Goal: Task Accomplishment & Management: Complete application form

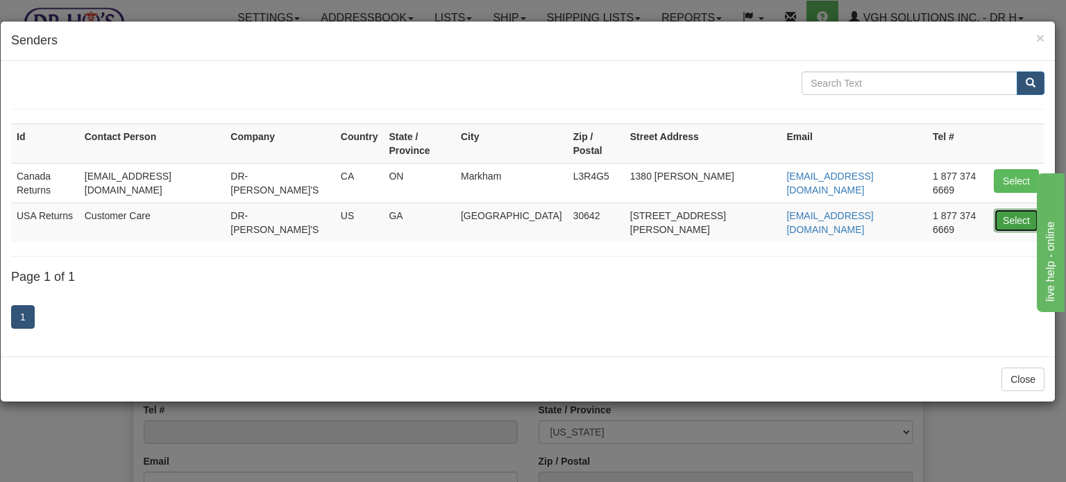
click at [1020, 209] on button "Select" at bounding box center [1016, 221] width 45 height 24
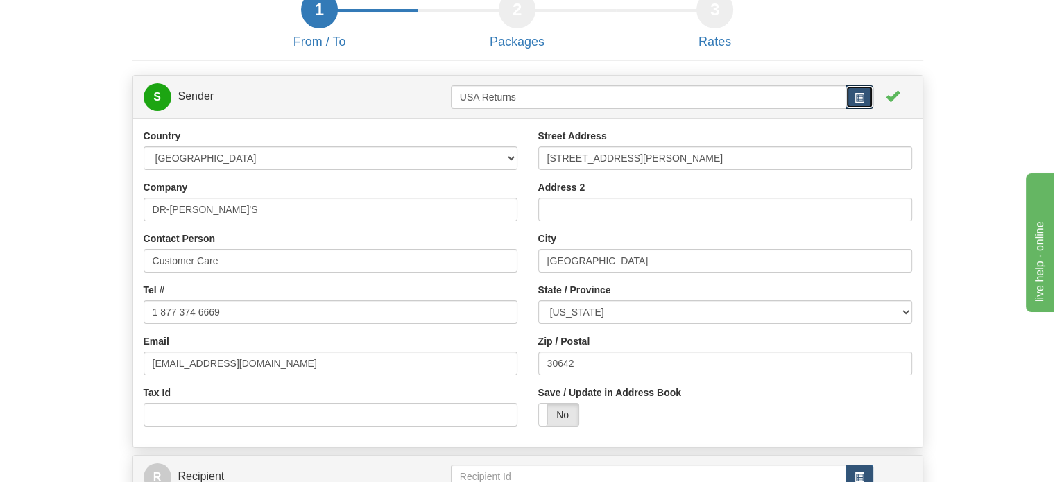
scroll to position [69, 0]
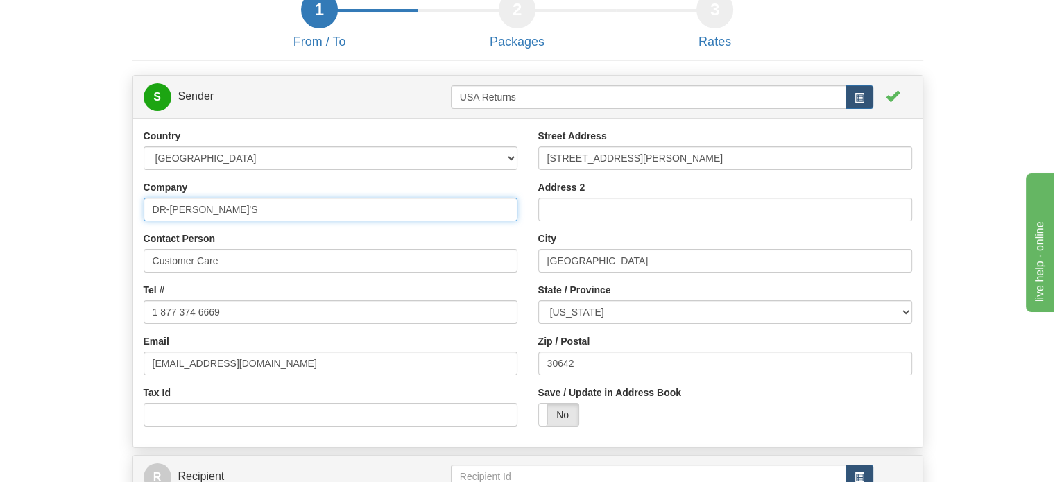
drag, startPoint x: 230, startPoint y: 252, endPoint x: 0, endPoint y: 244, distance: 229.8
click at [0, 246] on div "Toggle navigation Settings Shipping Preferences Fields Preferences New" at bounding box center [527, 276] width 1055 height 690
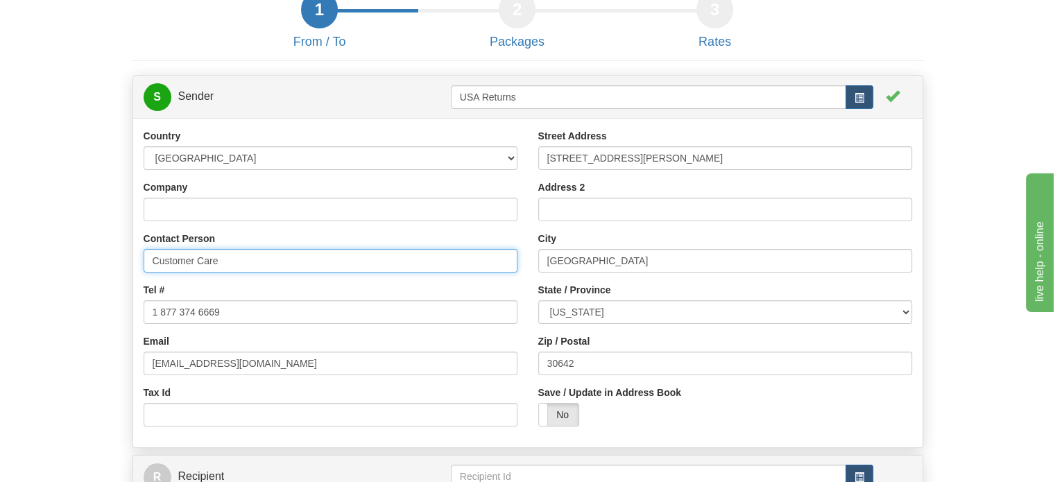
drag, startPoint x: 296, startPoint y: 296, endPoint x: 31, endPoint y: 304, distance: 265.2
click at [52, 303] on form "1 From / To 2 Packages 3 Int Opt 3 Rates S Sender USA Returns" at bounding box center [528, 305] width 1014 height 629
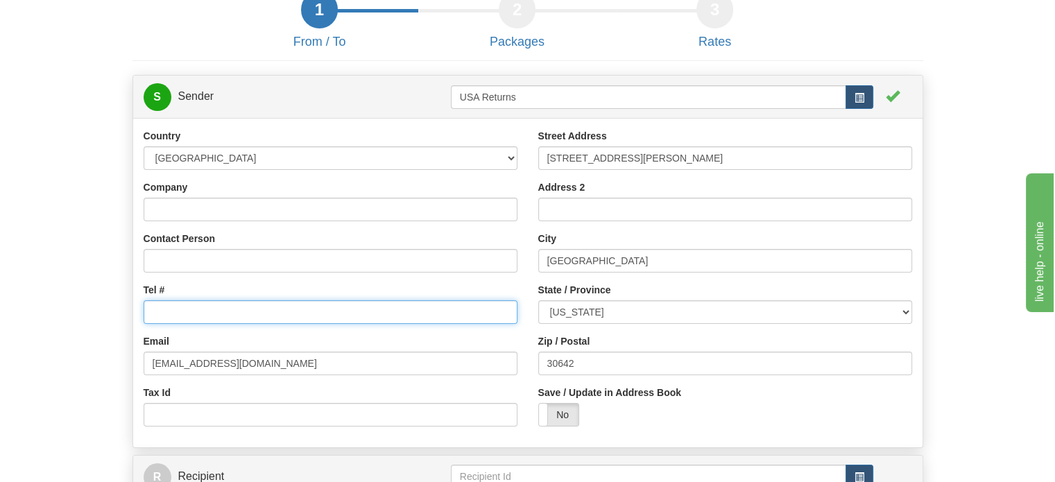
drag, startPoint x: 251, startPoint y: 344, endPoint x: 14, endPoint y: 344, distance: 237.3
click at [36, 344] on form "1 From / To 2 Packages 3 Int Opt 3 Rates S Sender USA Returns" at bounding box center [528, 305] width 1014 height 629
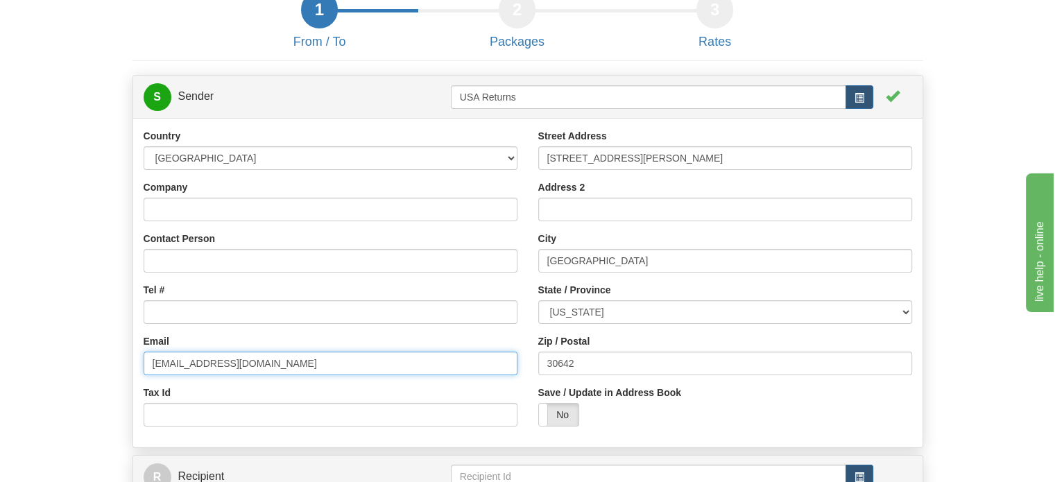
drag, startPoint x: 231, startPoint y: 384, endPoint x: 0, endPoint y: 377, distance: 231.2
click at [0, 378] on div "Toggle navigation Settings Shipping Preferences Fields Preferences New" at bounding box center [527, 276] width 1055 height 690
type input "m"
drag, startPoint x: 227, startPoint y: 393, endPoint x: 12, endPoint y: 398, distance: 215.2
click at [12, 398] on div "Toggle navigation Settings Shipping Preferences Fields Preferences New" at bounding box center [527, 276] width 1055 height 690
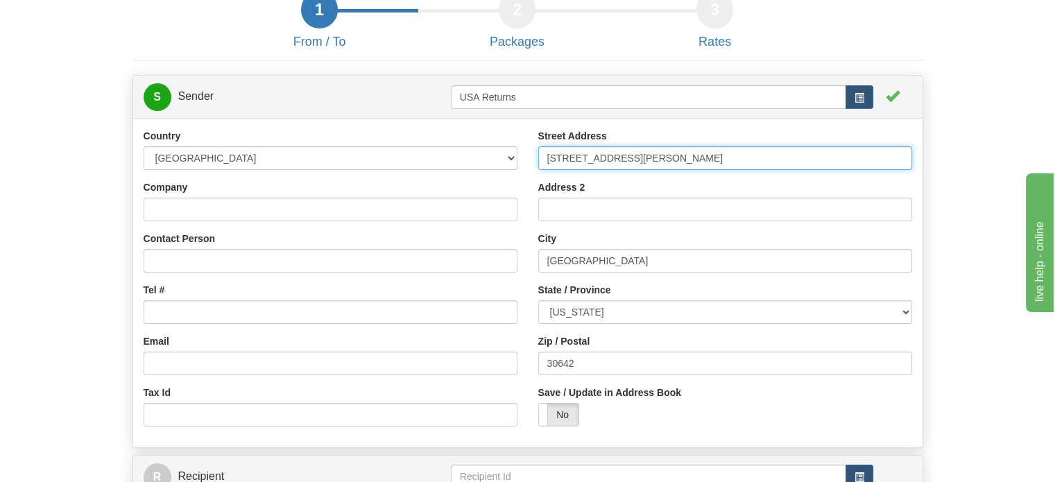
drag, startPoint x: 680, startPoint y: 191, endPoint x: 376, endPoint y: 214, distance: 304.8
click at [405, 213] on div "Country [GEOGRAPHIC_DATA] [GEOGRAPHIC_DATA] [GEOGRAPHIC_DATA] [GEOGRAPHIC_DATA]…" at bounding box center [528, 283] width 790 height 308
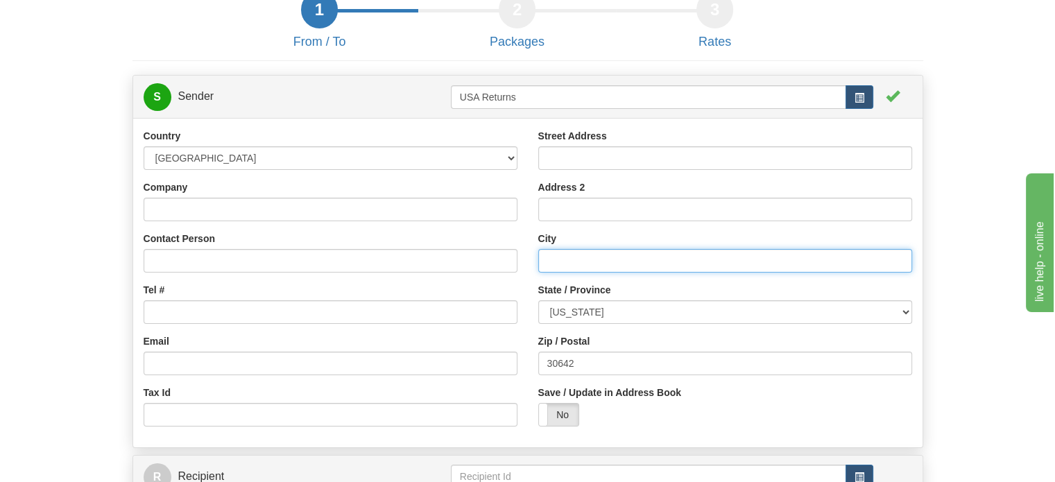
drag, startPoint x: 649, startPoint y: 291, endPoint x: 386, endPoint y: 296, distance: 263.0
click at [380, 296] on div "Country [GEOGRAPHIC_DATA] [GEOGRAPHIC_DATA] [GEOGRAPHIC_DATA] [GEOGRAPHIC_DATA]…" at bounding box center [528, 283] width 790 height 308
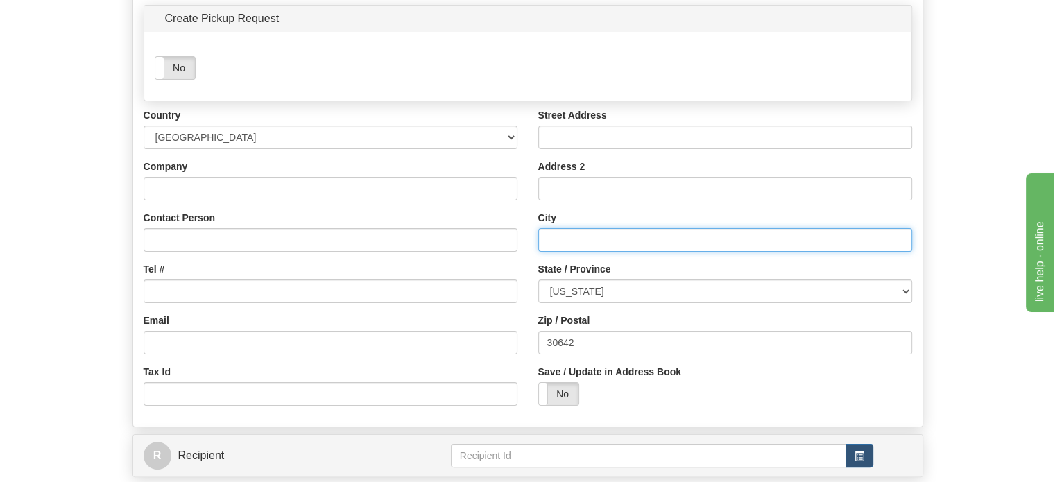
scroll to position [208, 0]
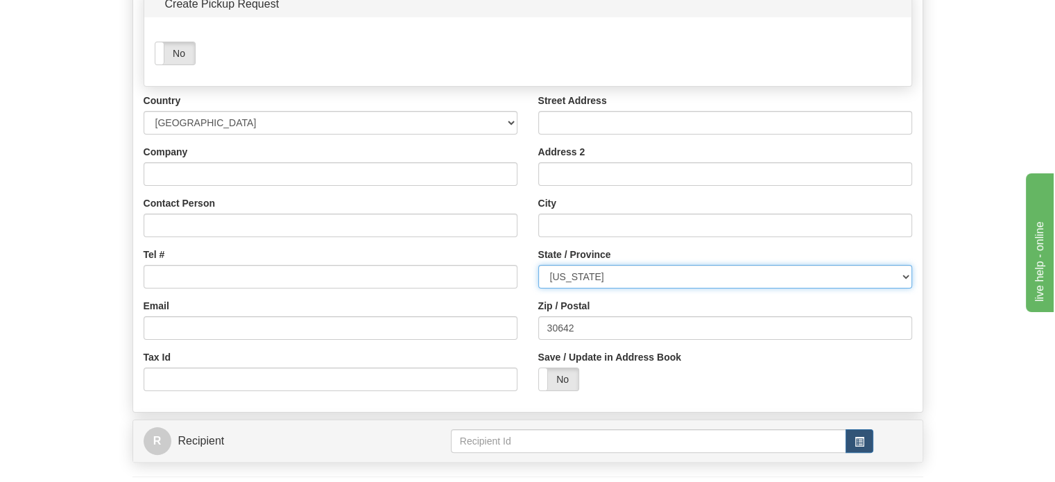
drag, startPoint x: 611, startPoint y: 310, endPoint x: 432, endPoint y: 310, distance: 178.3
click at [437, 310] on div "Country [GEOGRAPHIC_DATA] [GEOGRAPHIC_DATA] [GEOGRAPHIC_DATA] [GEOGRAPHIC_DATA]…" at bounding box center [528, 248] width 790 height 308
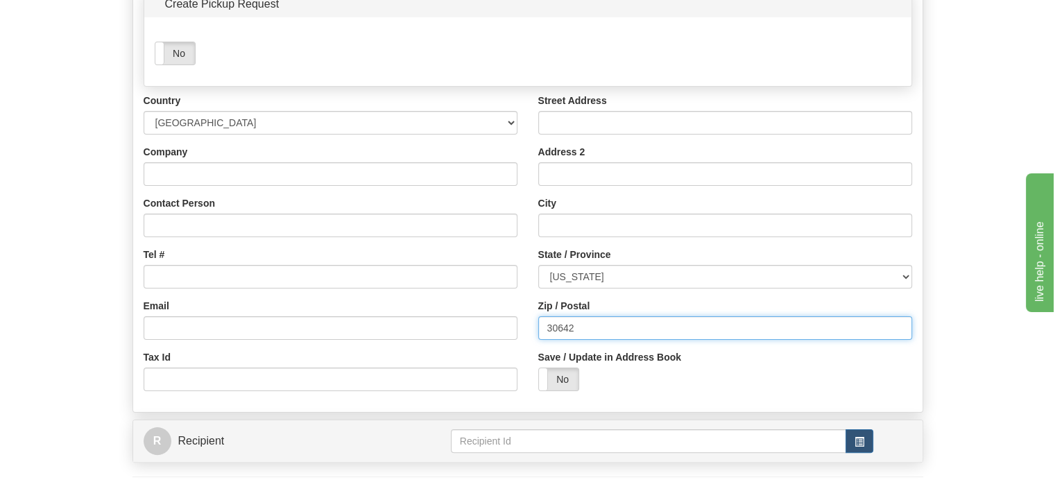
click at [598, 340] on input "30642" at bounding box center [725, 328] width 374 height 24
drag, startPoint x: 554, startPoint y: 366, endPoint x: 420, endPoint y: 357, distance: 134.2
click at [430, 359] on div "Country [GEOGRAPHIC_DATA] [GEOGRAPHIC_DATA] [GEOGRAPHIC_DATA] [GEOGRAPHIC_DATA]…" at bounding box center [528, 248] width 790 height 308
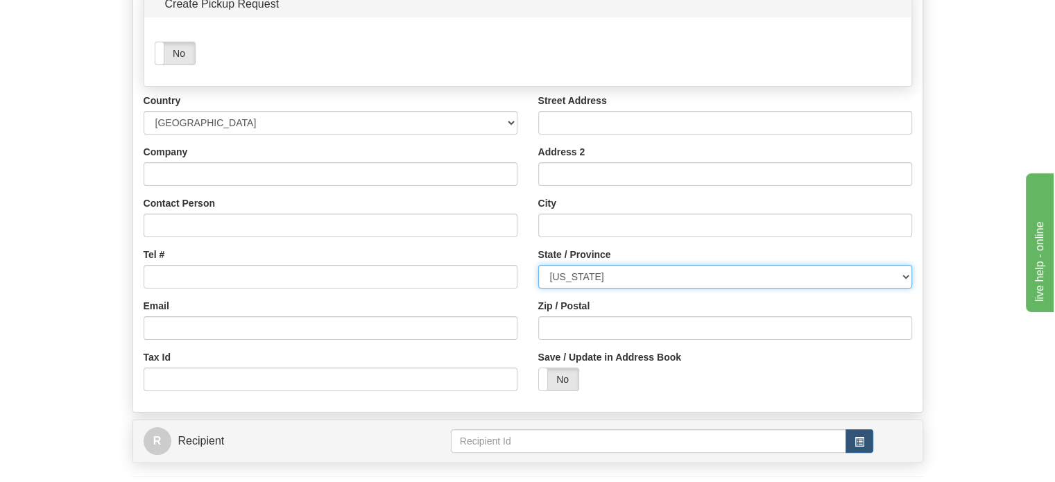
click at [622, 289] on select "[US_STATE] [US_STATE] [US_STATE] [US_STATE] Armed Forces America Armed Forces E…" at bounding box center [725, 277] width 374 height 24
select select "NY"
click at [538, 289] on select "[US_STATE] [US_STATE] [US_STATE] [US_STATE] Armed Forces America Armed Forces E…" at bounding box center [725, 277] width 374 height 24
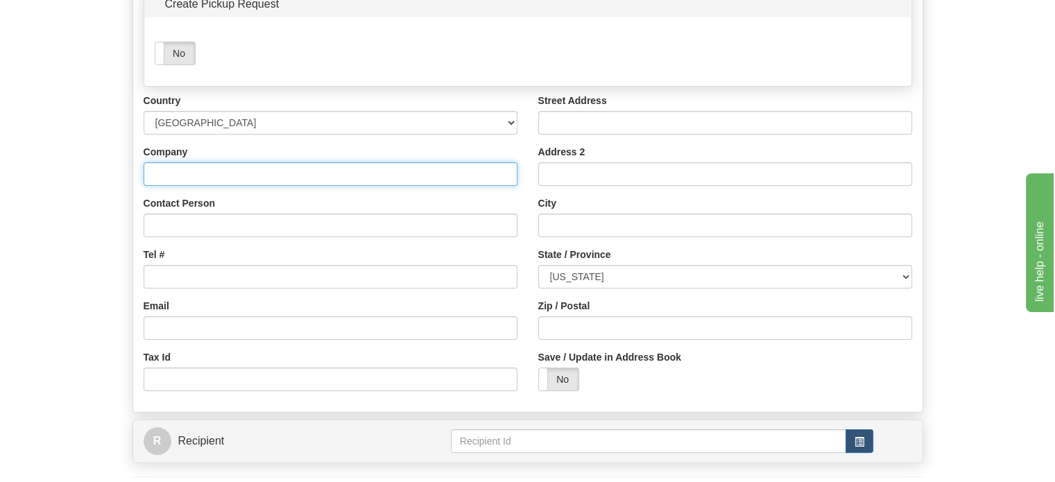
click at [245, 186] on input "Company" at bounding box center [331, 174] width 374 height 24
paste input "[PERSON_NAME]"
type input "[PERSON_NAME]"
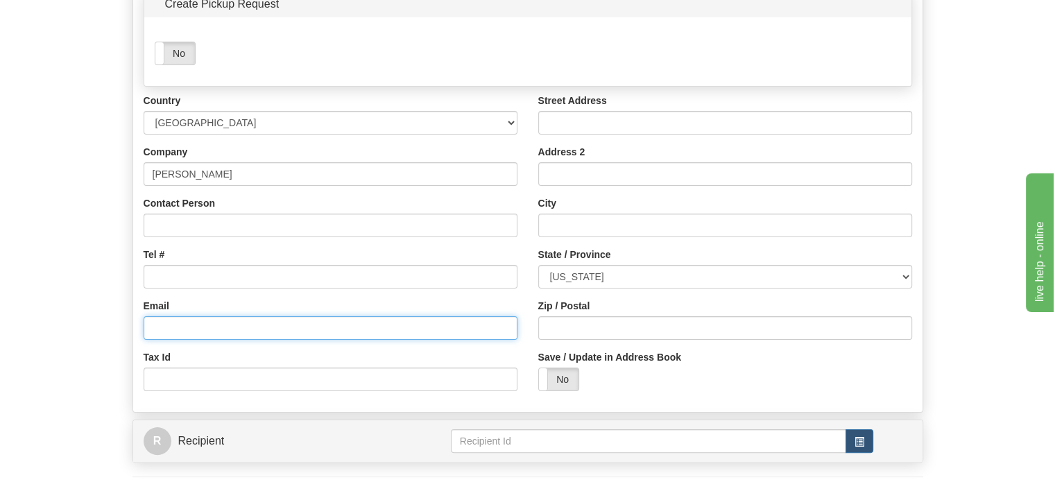
click at [230, 340] on input "Email" at bounding box center [331, 328] width 374 height 24
paste input "[EMAIL_ADDRESS][DOMAIN_NAME]"
type input "[EMAIL_ADDRESS][DOMAIN_NAME]"
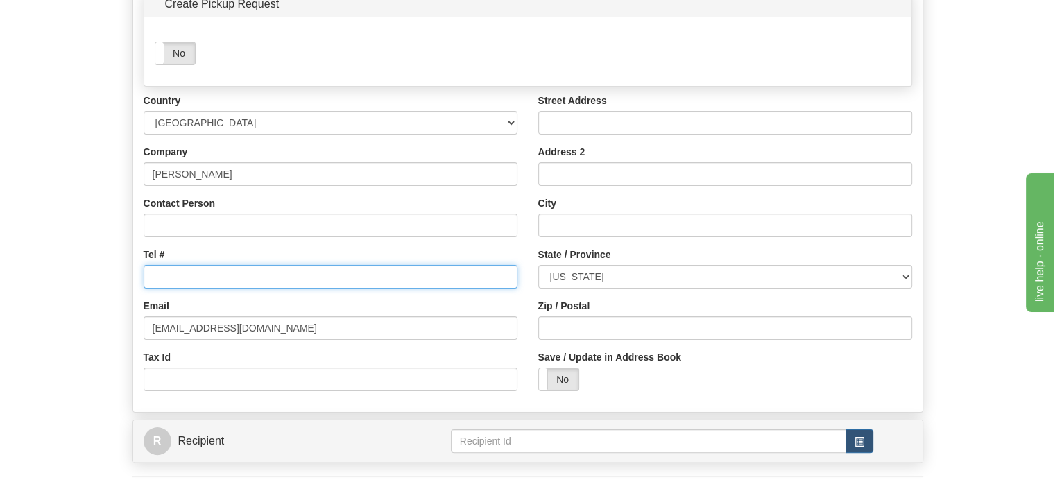
click at [180, 289] on input "Tel #" at bounding box center [331, 277] width 374 height 24
paste input "7186448013"
type input "7186448013"
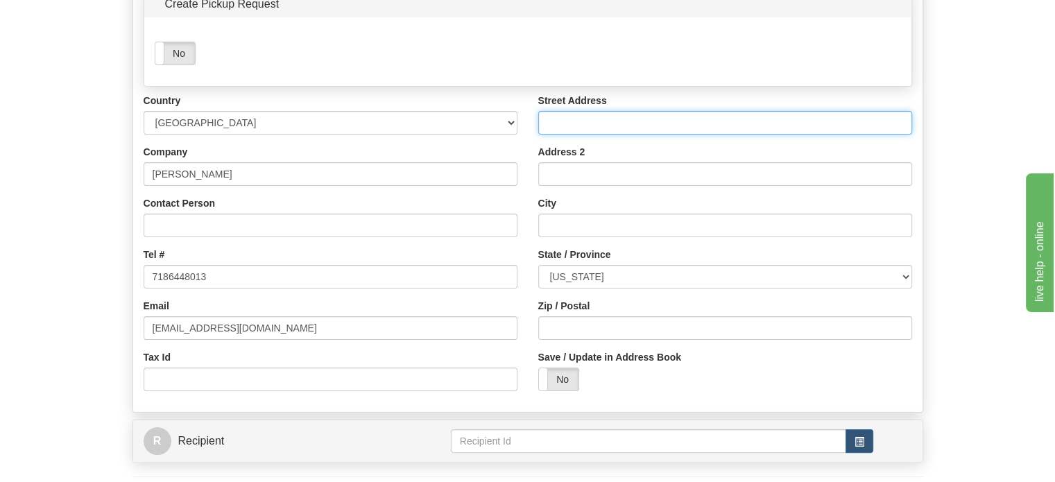
click at [603, 135] on input "Street Address" at bounding box center [725, 123] width 374 height 24
paste input "[STREET_ADDRESS]"
type input "[STREET_ADDRESS]"
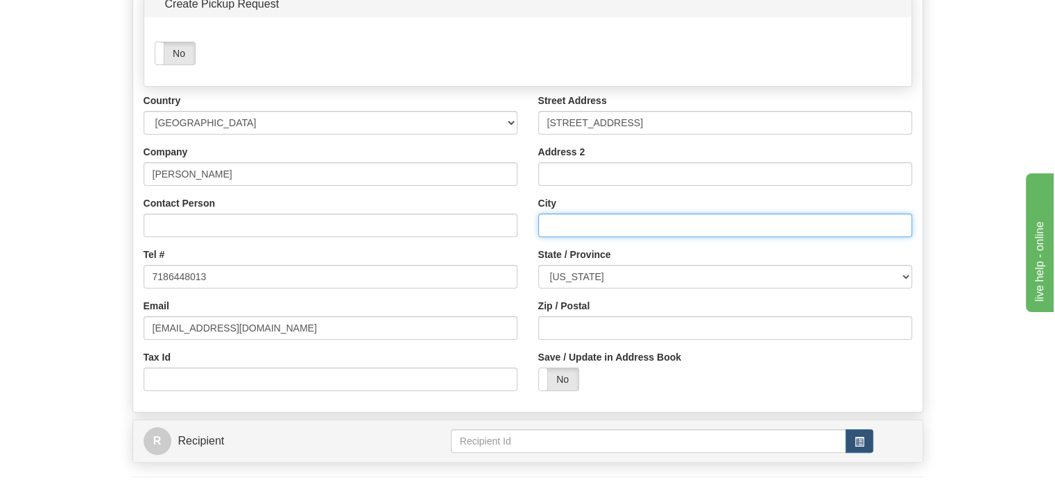
click at [589, 237] on input "City" at bounding box center [725, 226] width 374 height 24
paste input "Plandome"
type input "Plandome"
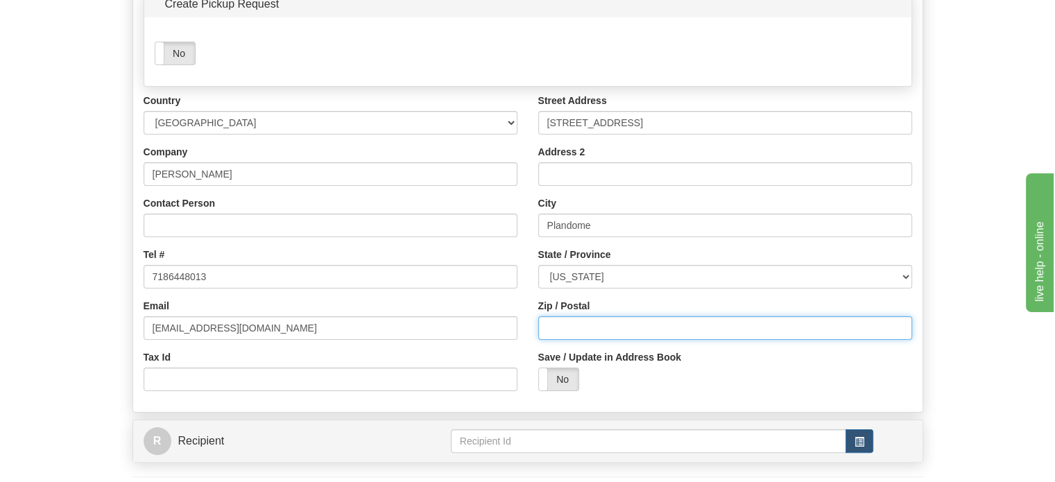
click at [553, 340] on input "Zip / Postal" at bounding box center [725, 328] width 374 height 24
paste input "11030"
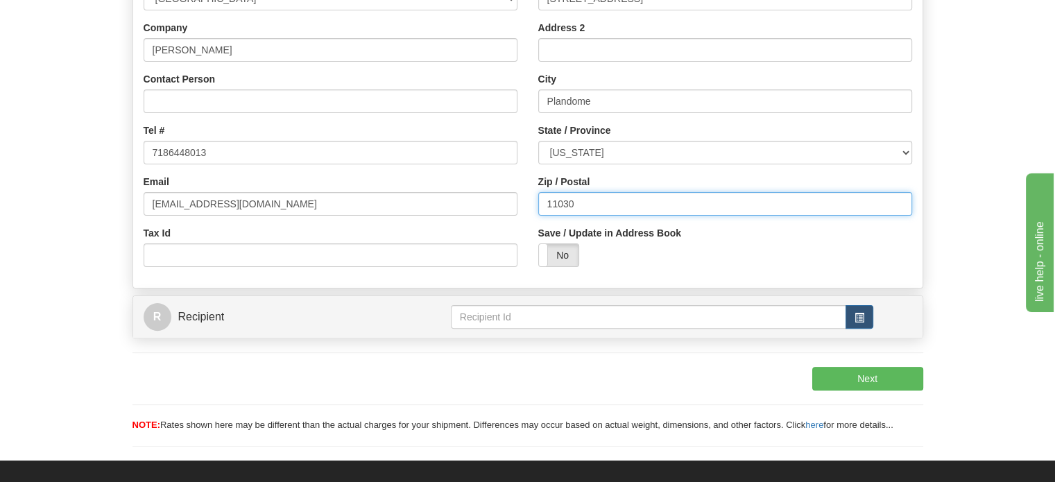
scroll to position [347, 0]
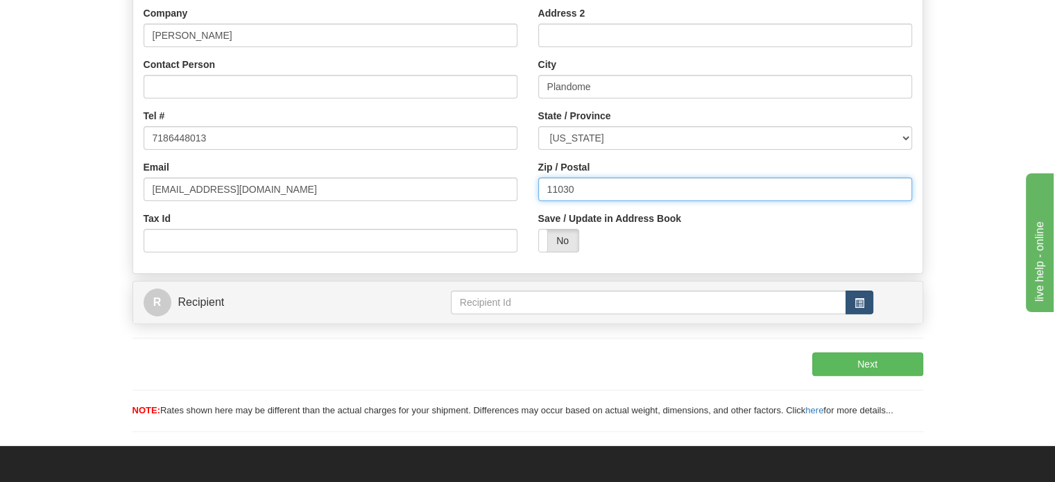
type input "11030"
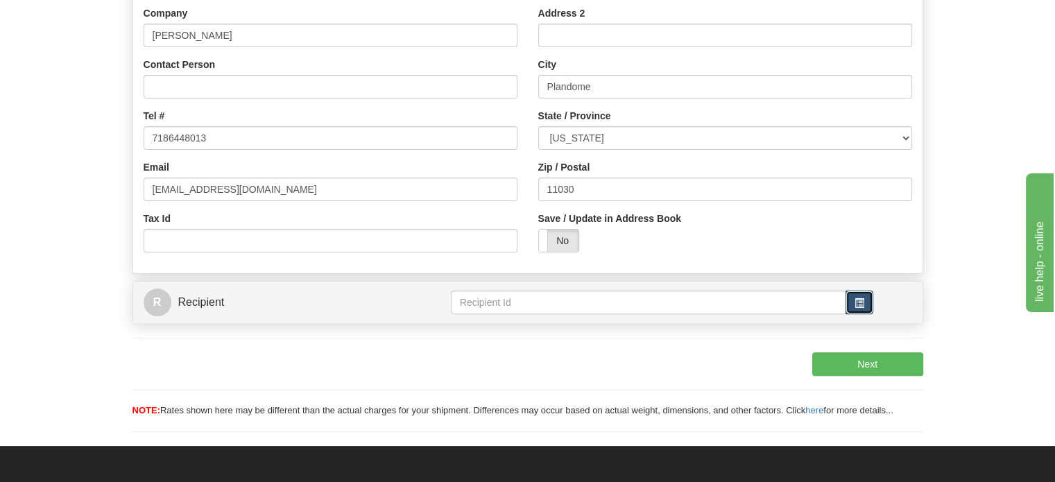
click at [854, 314] on button "button" at bounding box center [860, 303] width 28 height 24
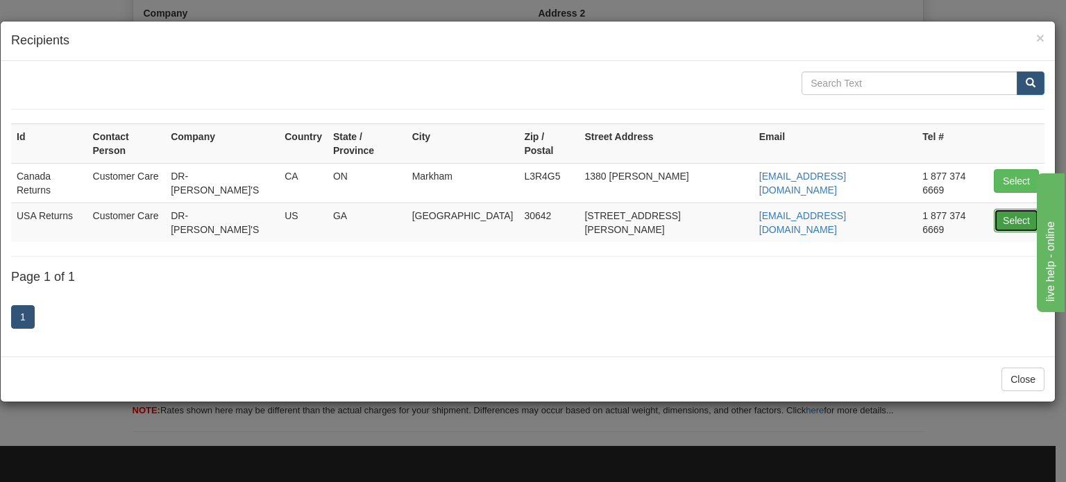
click at [1021, 209] on button "Select" at bounding box center [1016, 221] width 45 height 24
type input "USA Returns"
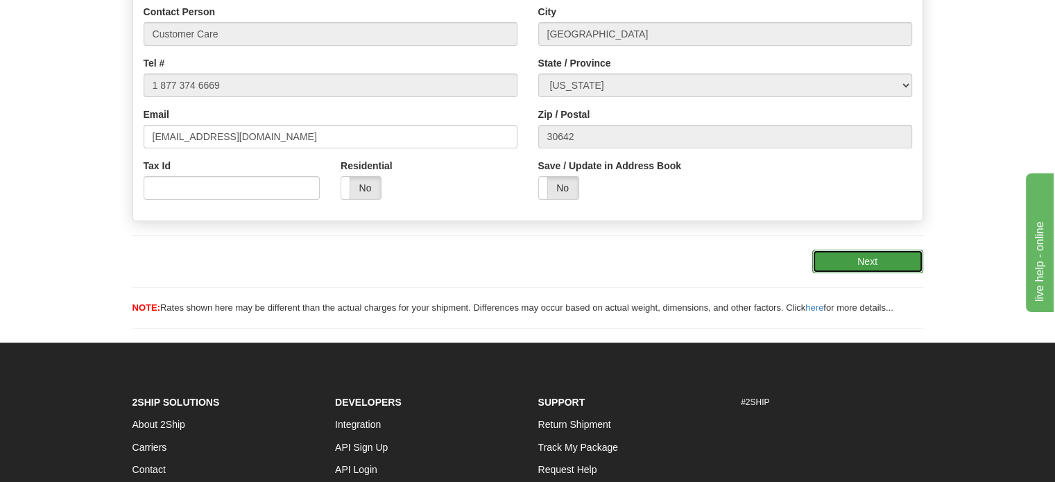
click at [891, 273] on button "Next" at bounding box center [868, 262] width 111 height 24
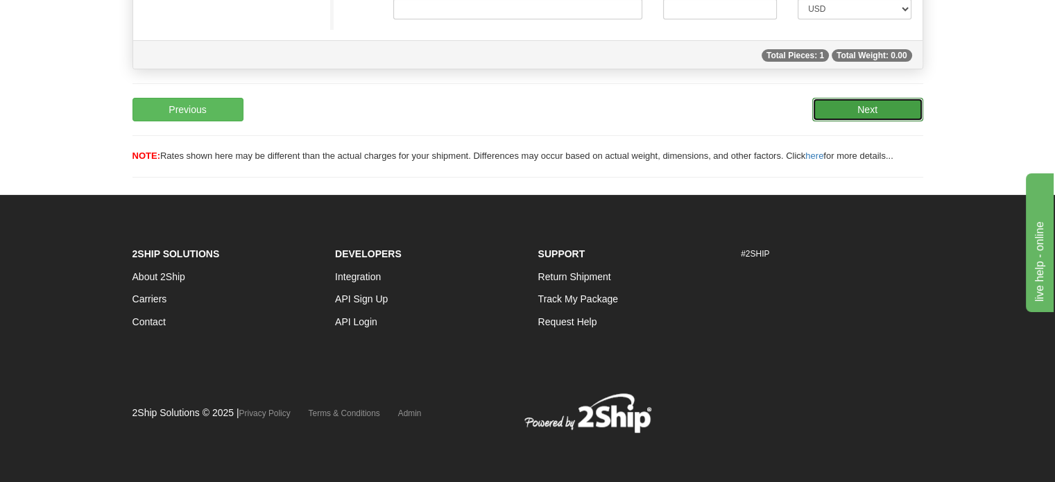
scroll to position [135, 0]
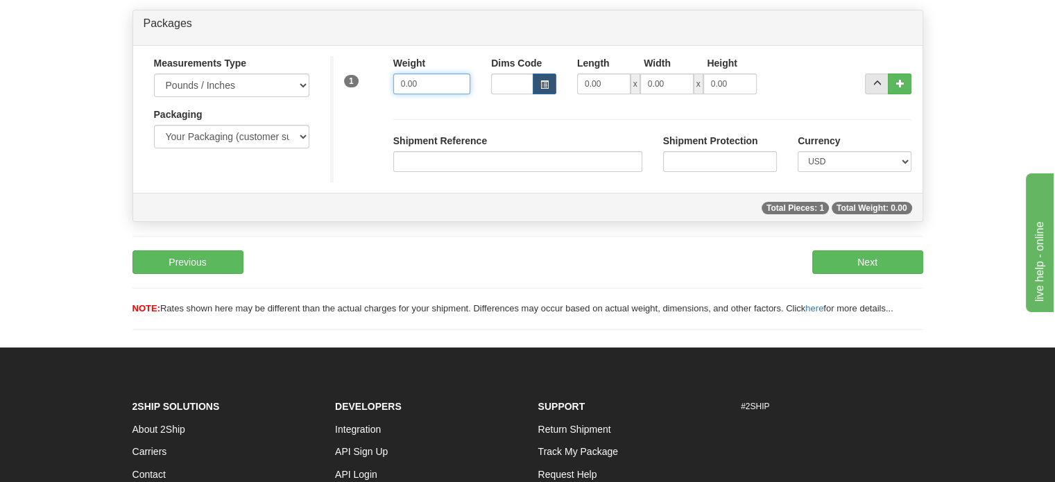
drag, startPoint x: 448, startPoint y: 122, endPoint x: 253, endPoint y: 104, distance: 195.1
click at [269, 107] on div "Measurements Type Pounds / Inches Kilograms / Centimeters Packaging Your Packag…" at bounding box center [528, 119] width 790 height 126
type input "1.00"
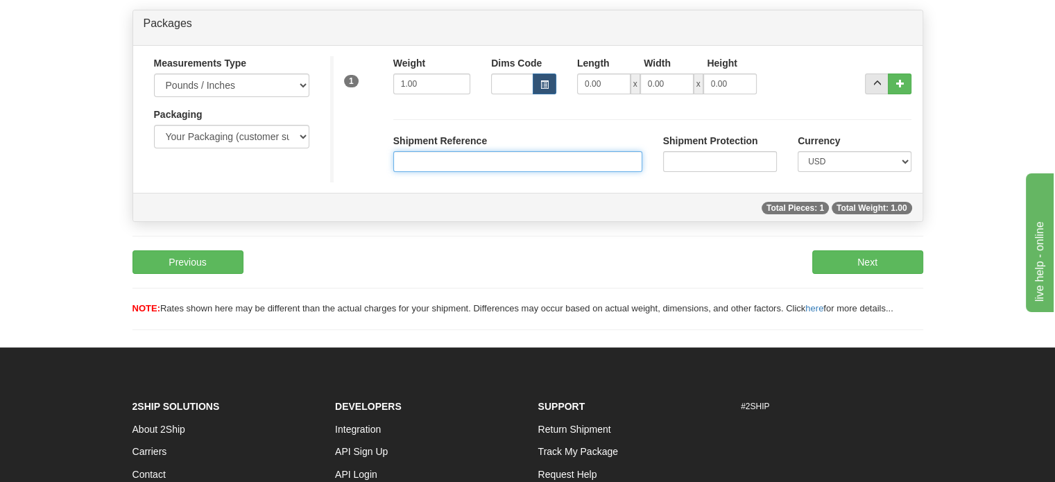
click at [508, 172] on input "Shipment Reference" at bounding box center [517, 161] width 249 height 21
paste input "CU24734016"
type input "CU24734016"
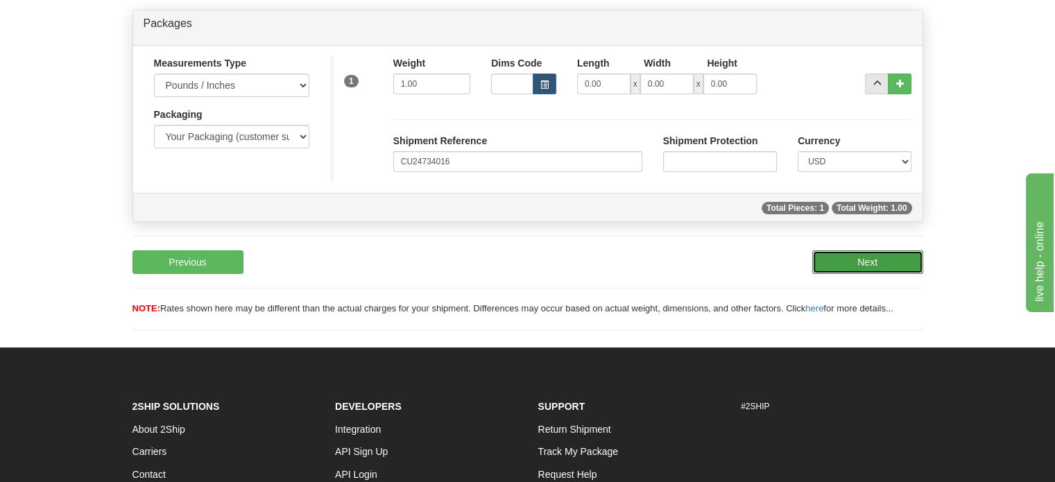
click at [864, 274] on button "Next" at bounding box center [868, 262] width 111 height 24
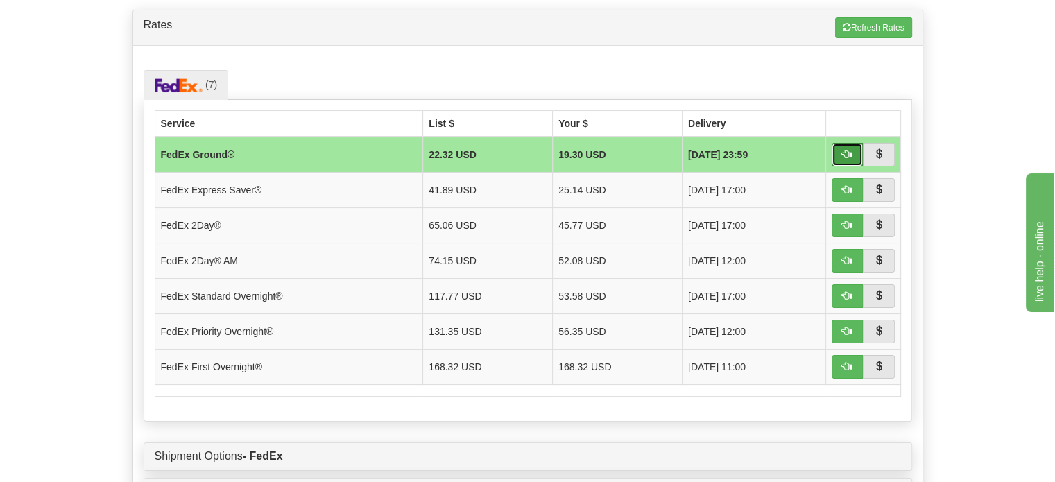
click at [847, 159] on span "button" at bounding box center [847, 154] width 10 height 10
type input "92"
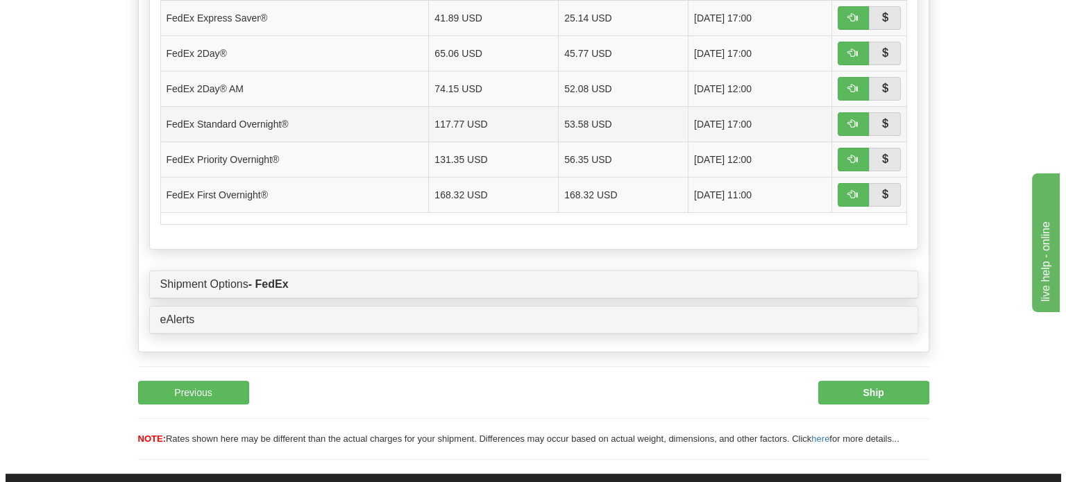
scroll to position [412, 0]
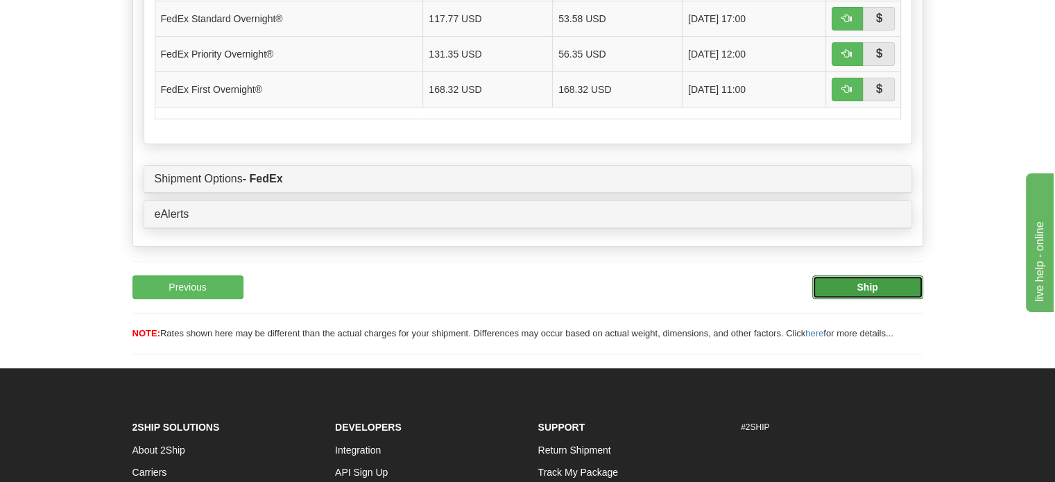
click at [858, 293] on b "Ship" at bounding box center [867, 287] width 21 height 11
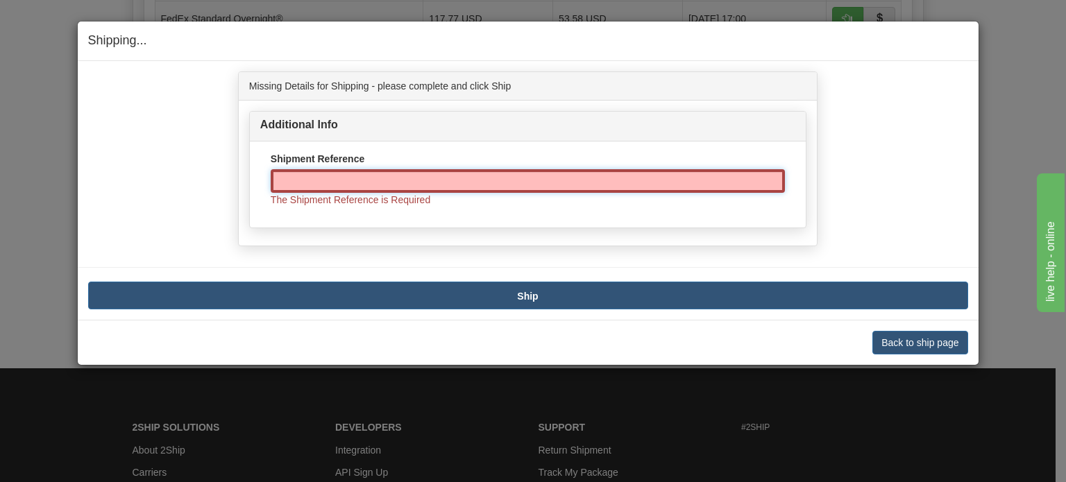
click at [402, 173] on input "Shipment Reference" at bounding box center [528, 181] width 514 height 24
paste input "CU24734016"
click at [402, 174] on input "CU24734016" at bounding box center [528, 181] width 514 height 24
type input "CU24734016"
click at [579, 237] on div "Additional Info Shipment Reference CU24734016 The Shipment Reference is Required" at bounding box center [528, 174] width 578 height 146
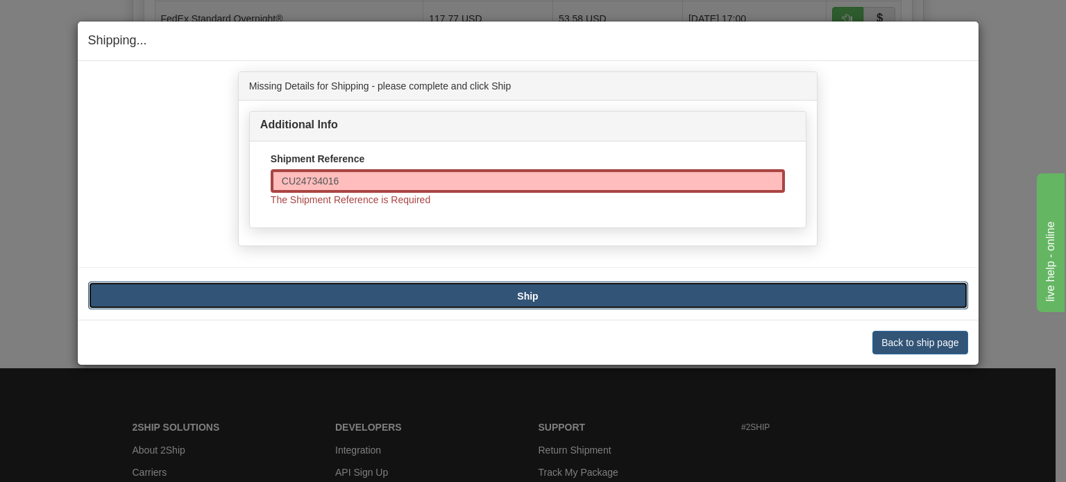
click at [561, 288] on button "Ship" at bounding box center [528, 296] width 880 height 28
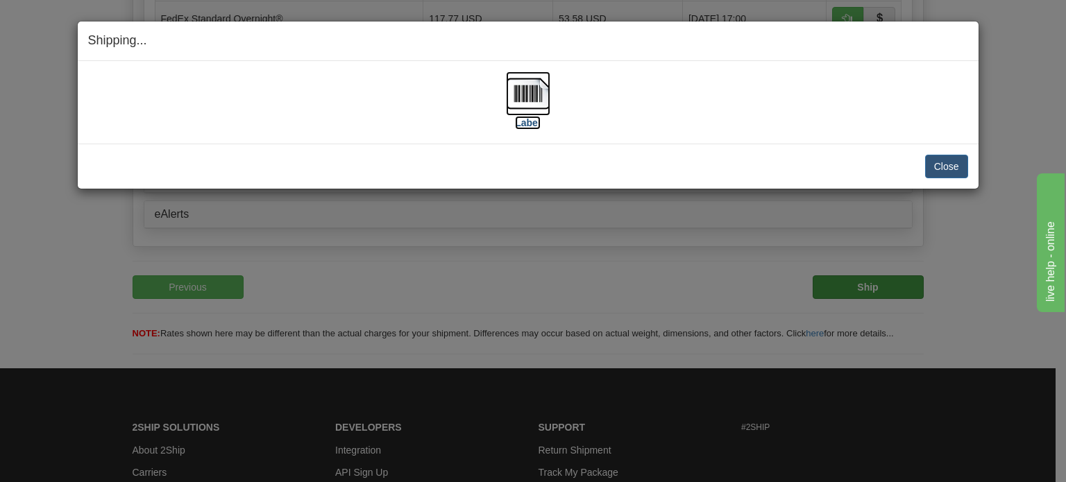
click at [524, 94] on img at bounding box center [528, 93] width 44 height 44
drag, startPoint x: 958, startPoint y: 177, endPoint x: 857, endPoint y: 176, distance: 100.6
click at [958, 177] on button "Close" at bounding box center [946, 167] width 43 height 24
